Goal: Transaction & Acquisition: Purchase product/service

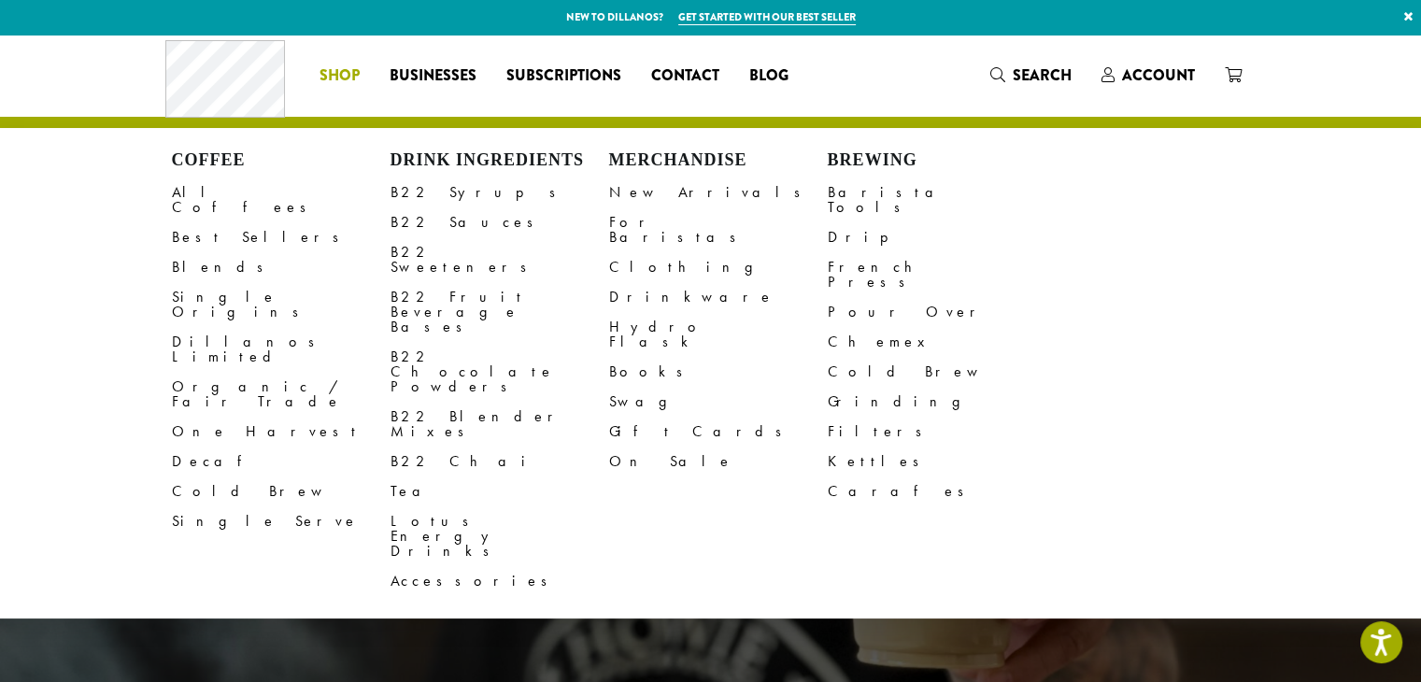
click at [346, 68] on span "Shop" at bounding box center [339, 75] width 40 height 23
click at [351, 76] on span "Shop" at bounding box center [339, 75] width 40 height 23
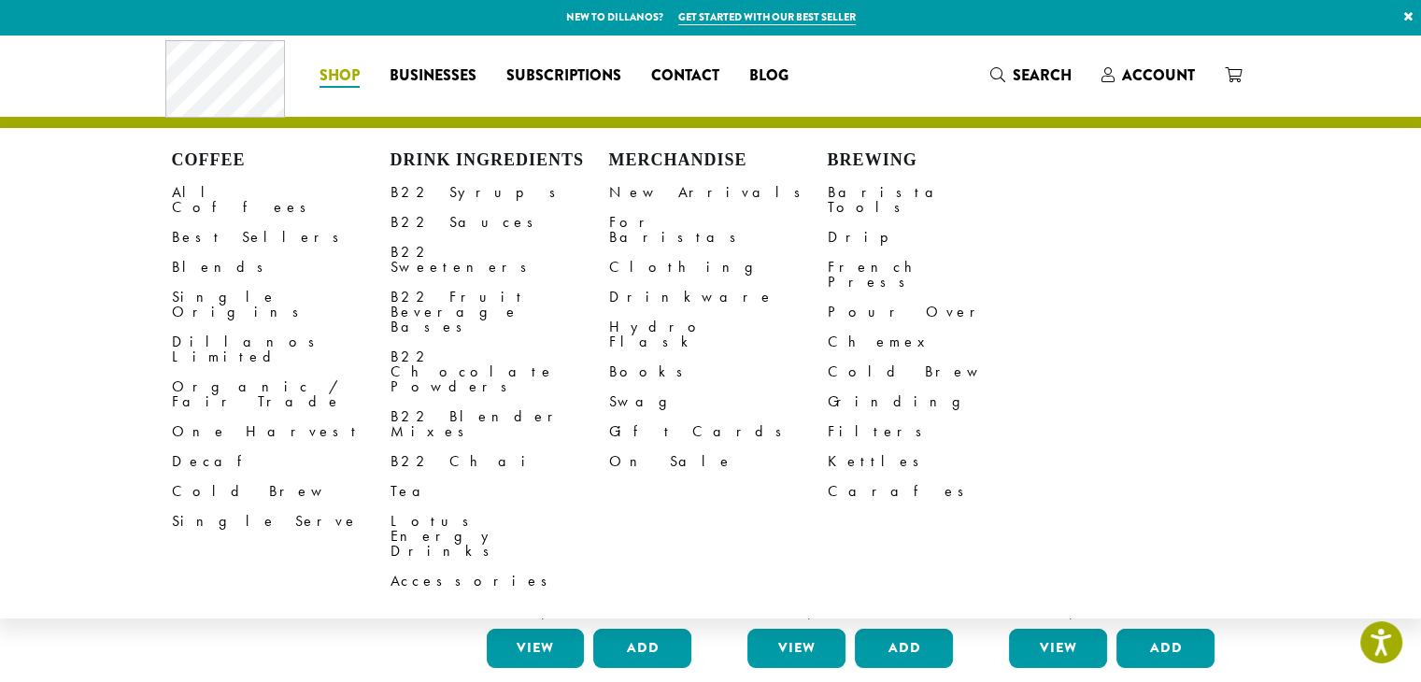
click at [344, 65] on span "Shop" at bounding box center [339, 75] width 40 height 23
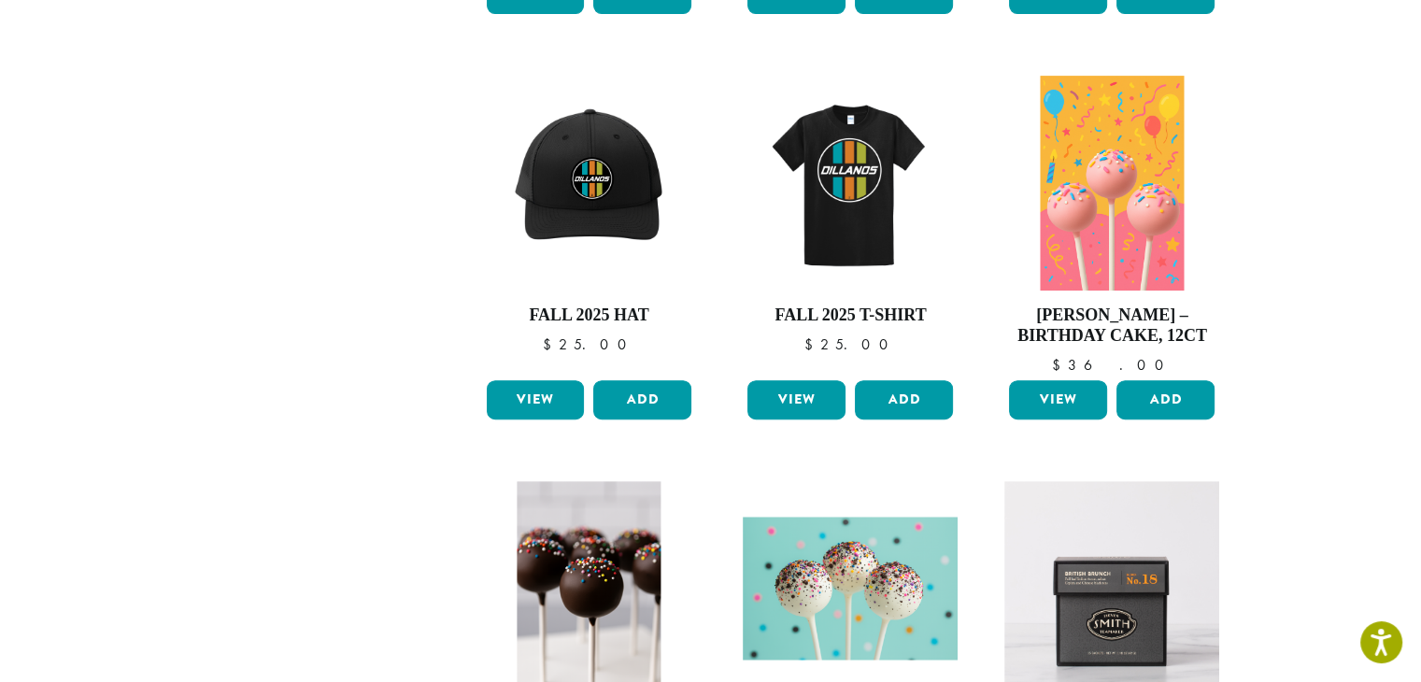
scroll to position [93, 0]
